Goal: Task Accomplishment & Management: Manage account settings

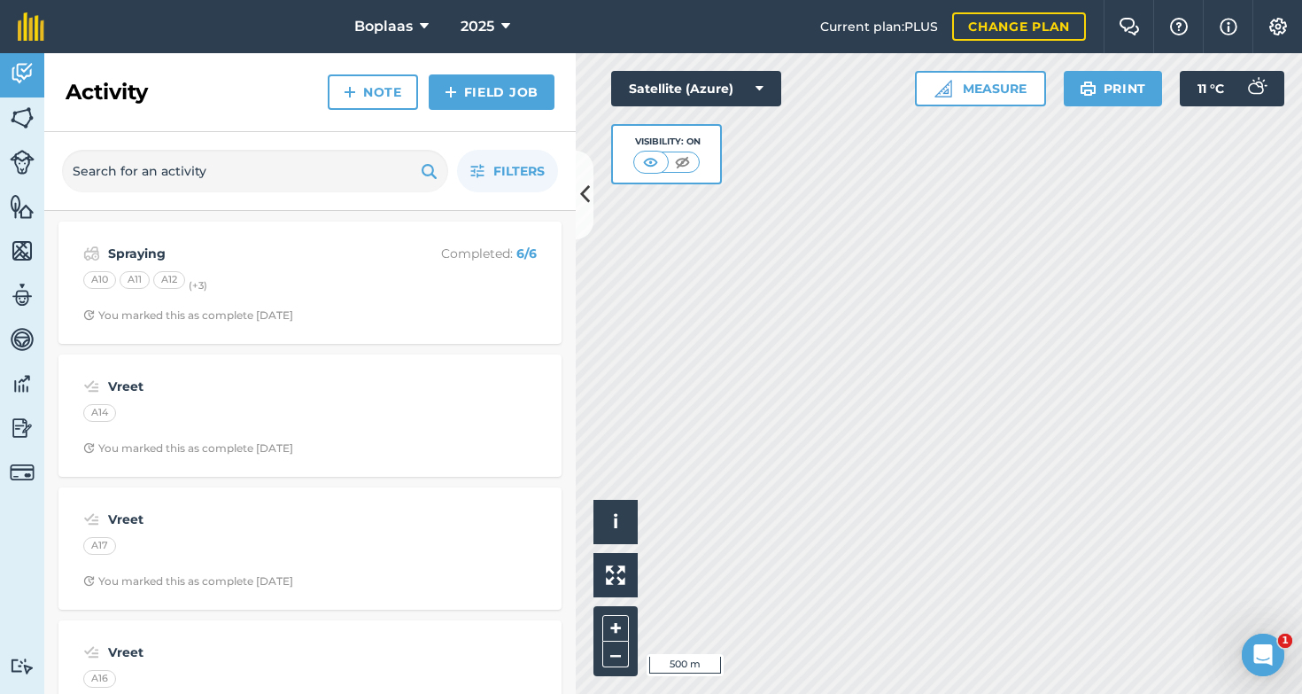
click at [31, 478] on img at bounding box center [22, 472] width 25 height 25
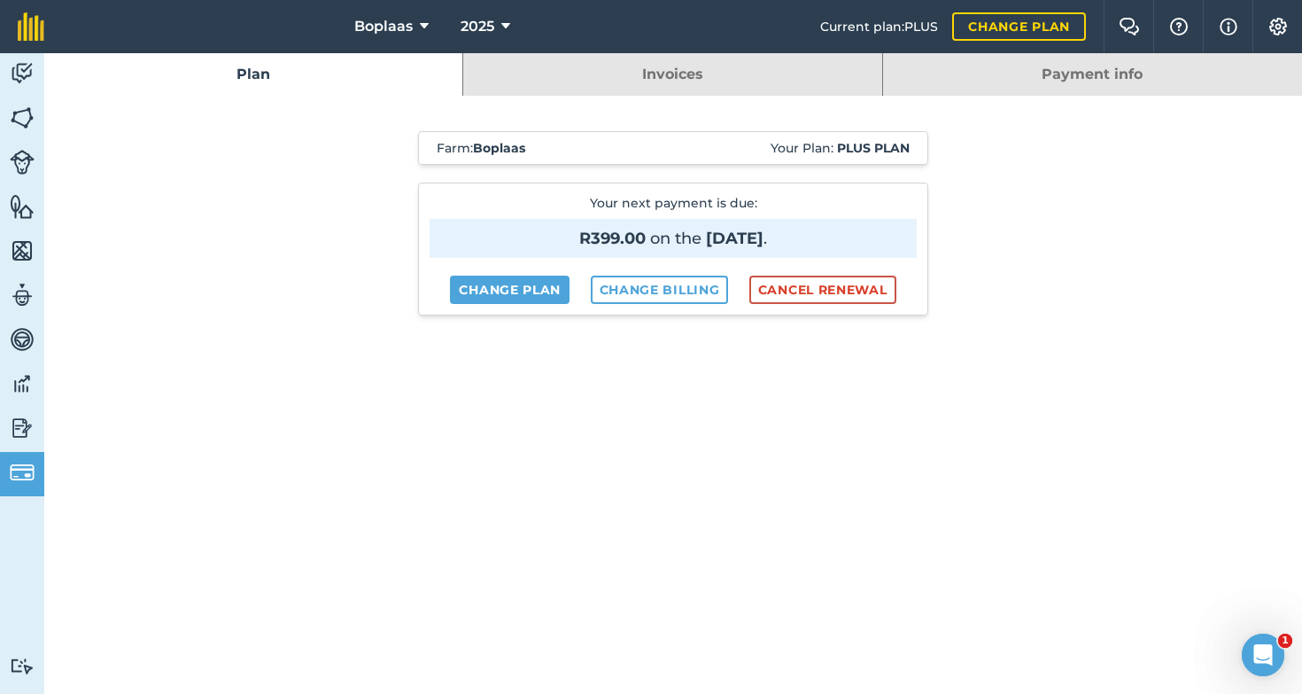
click at [657, 291] on link "Change billing" at bounding box center [660, 290] width 138 height 28
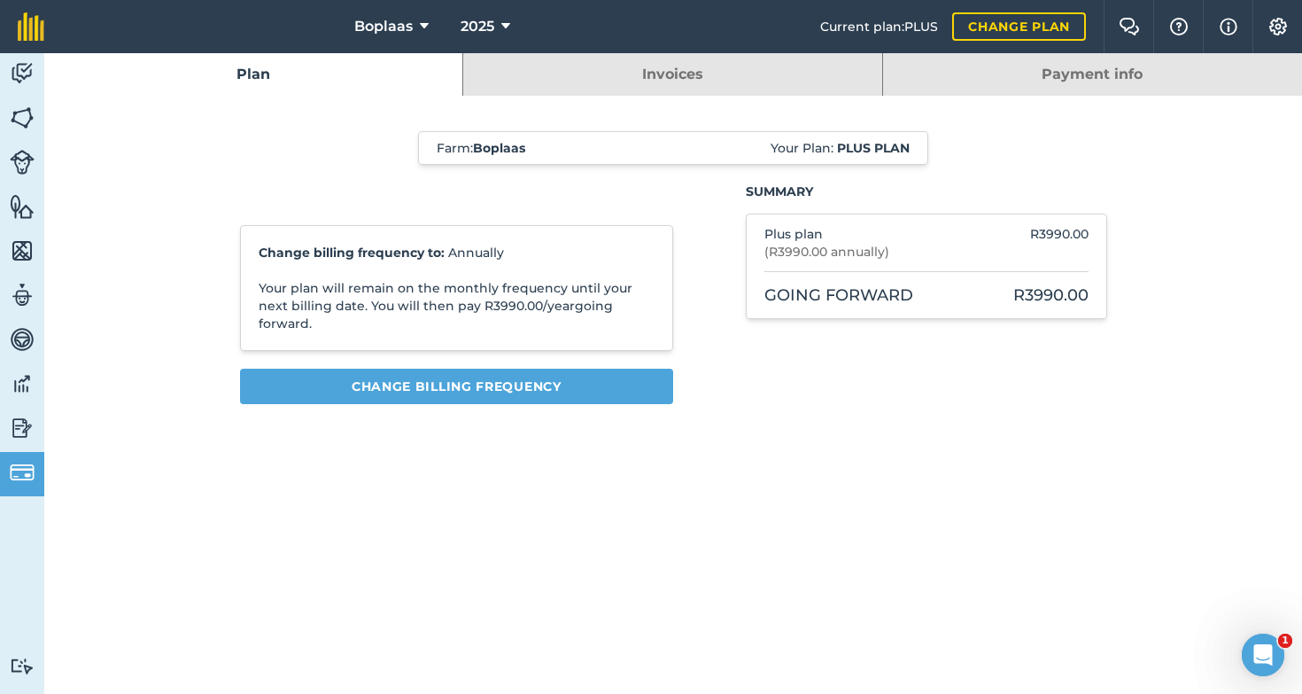
click at [1073, 73] on link "Payment info" at bounding box center [1092, 74] width 419 height 43
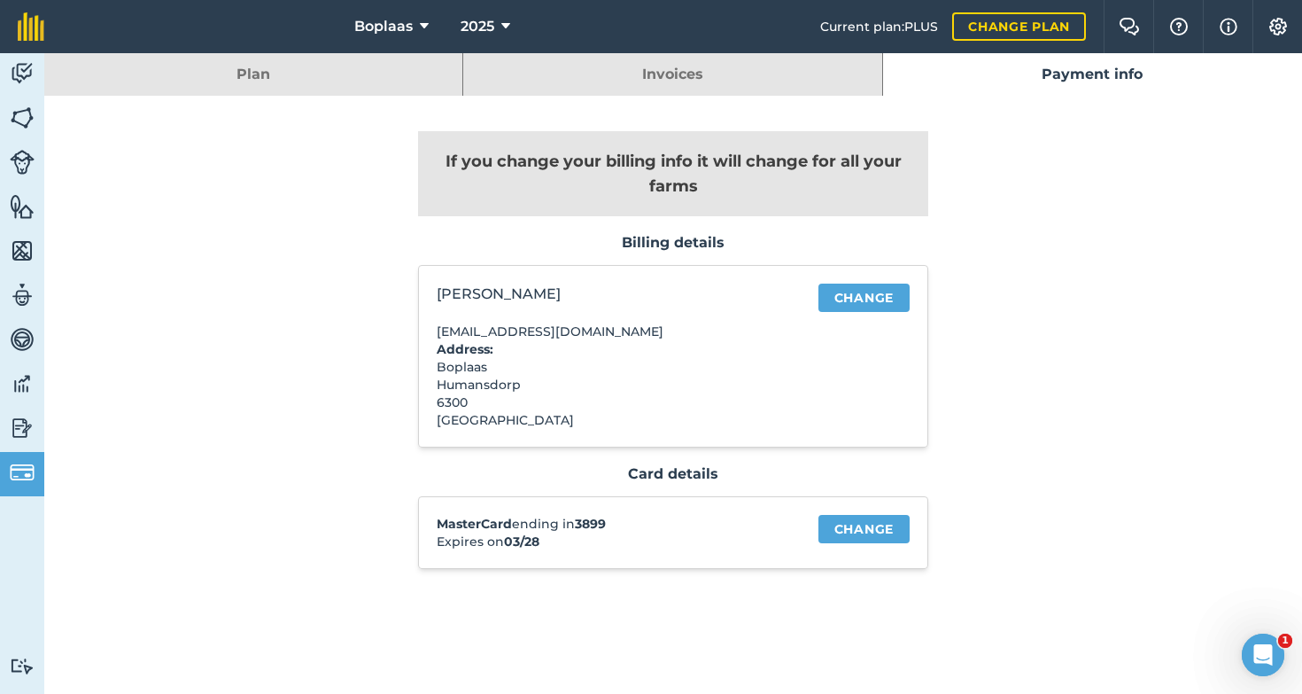
click at [836, 523] on link "Change" at bounding box center [864, 529] width 91 height 28
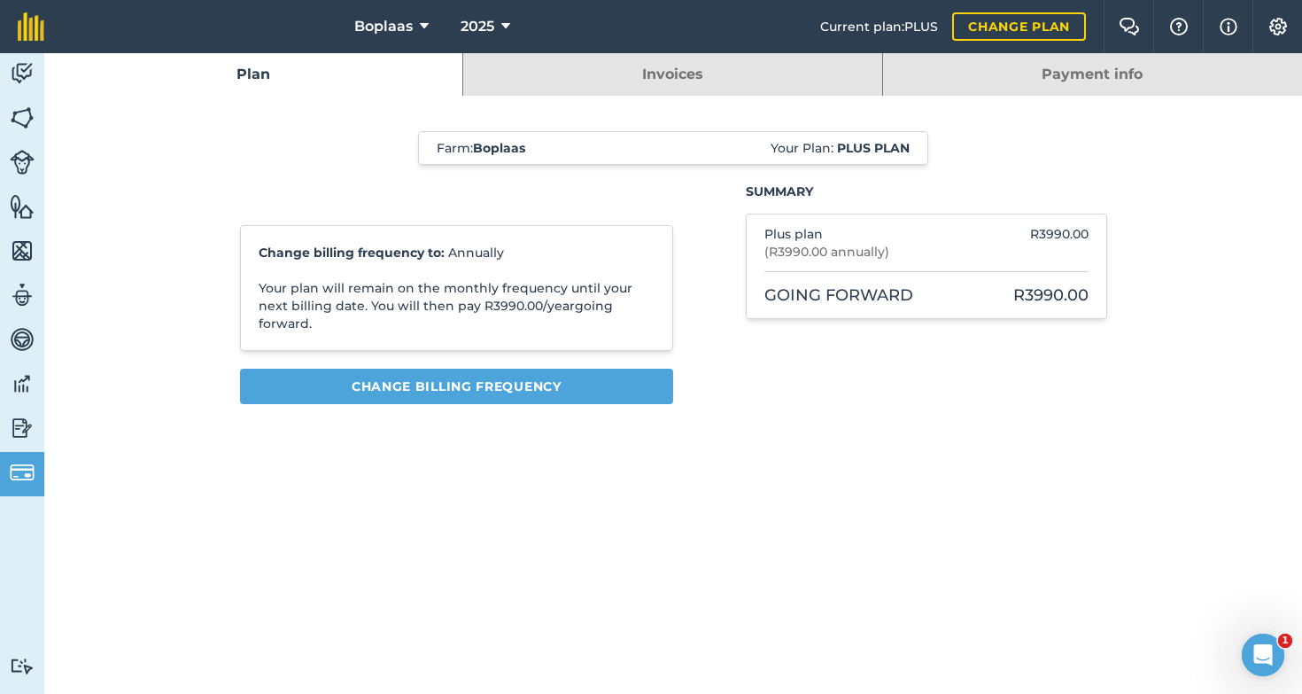
click at [22, 72] on img at bounding box center [22, 73] width 25 height 27
